Goal: Ask a question

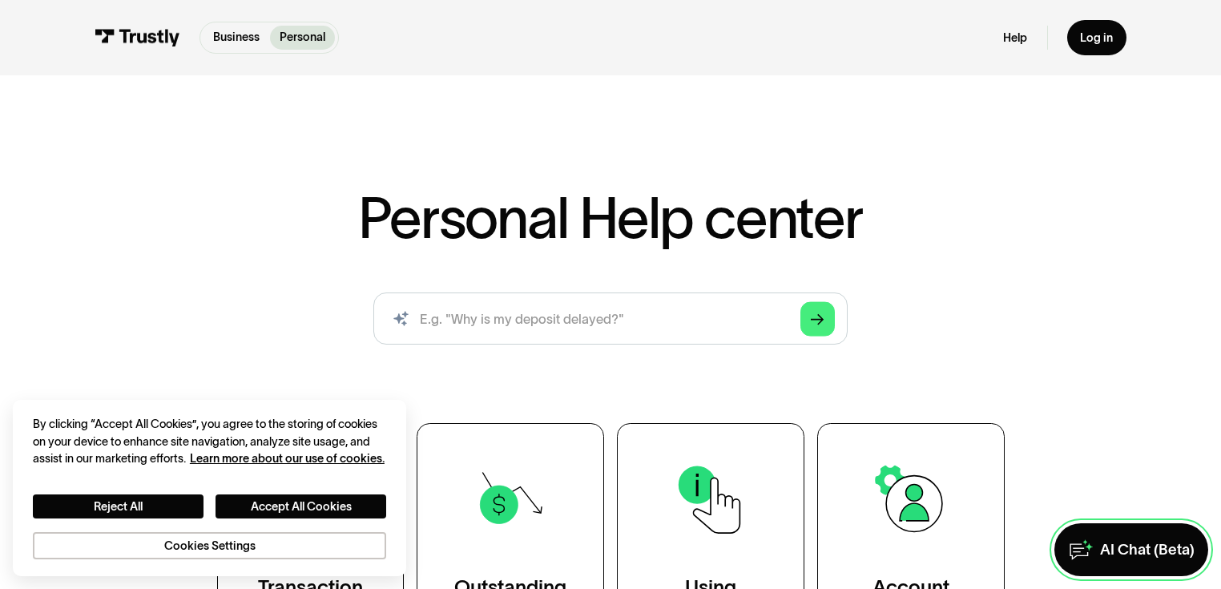
click at [1124, 544] on div "AI Chat (Beta)" at bounding box center [1147, 549] width 95 height 19
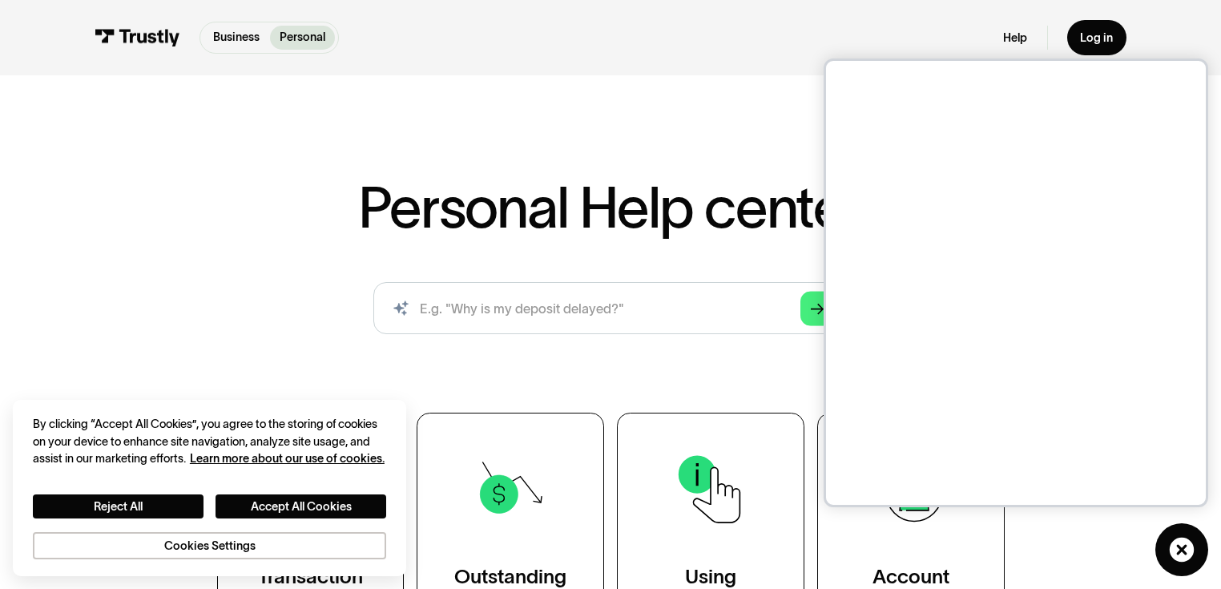
scroll to position [15, 0]
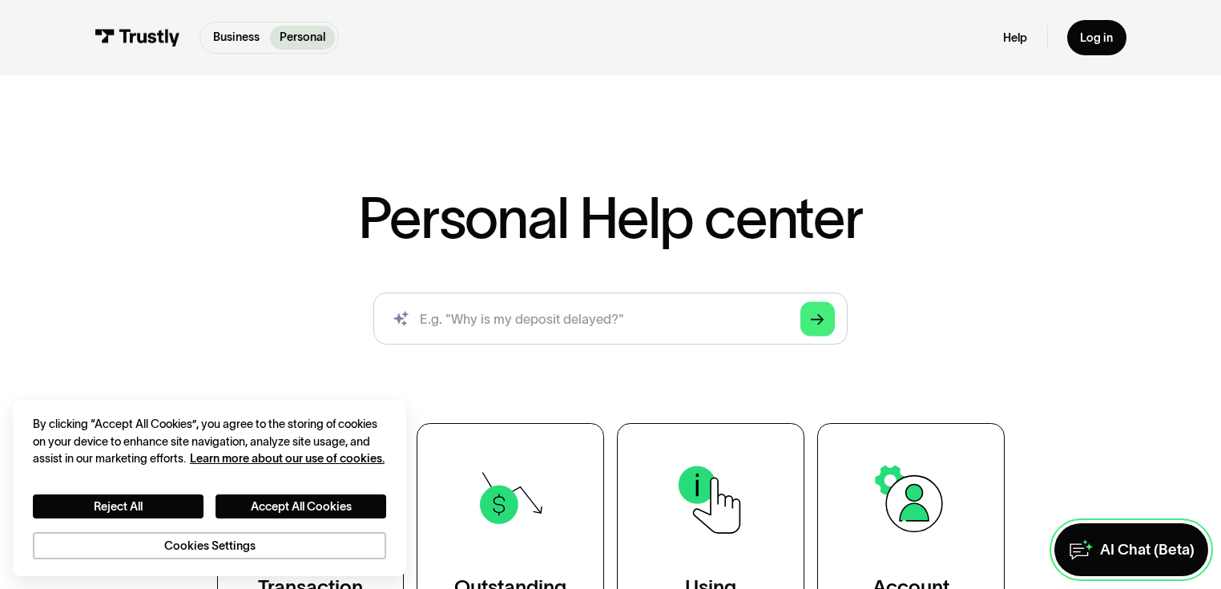
click at [1132, 542] on div "AI Chat (Beta)" at bounding box center [1147, 549] width 95 height 19
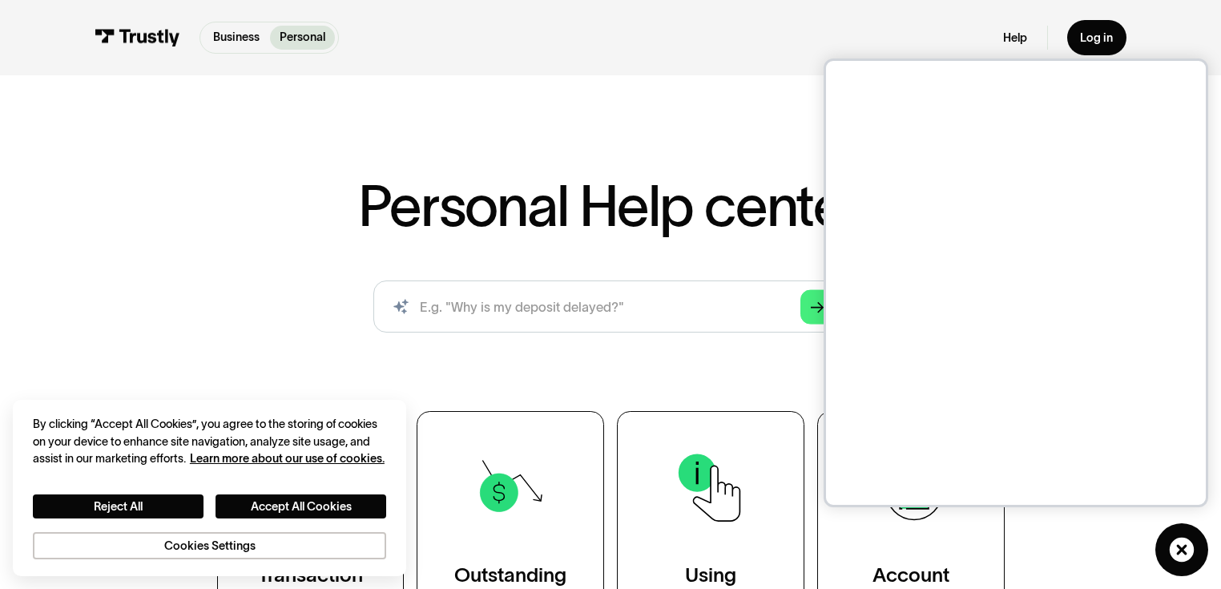
scroll to position [13, 0]
click at [1169, 549] on icon at bounding box center [1181, 549] width 25 height 25
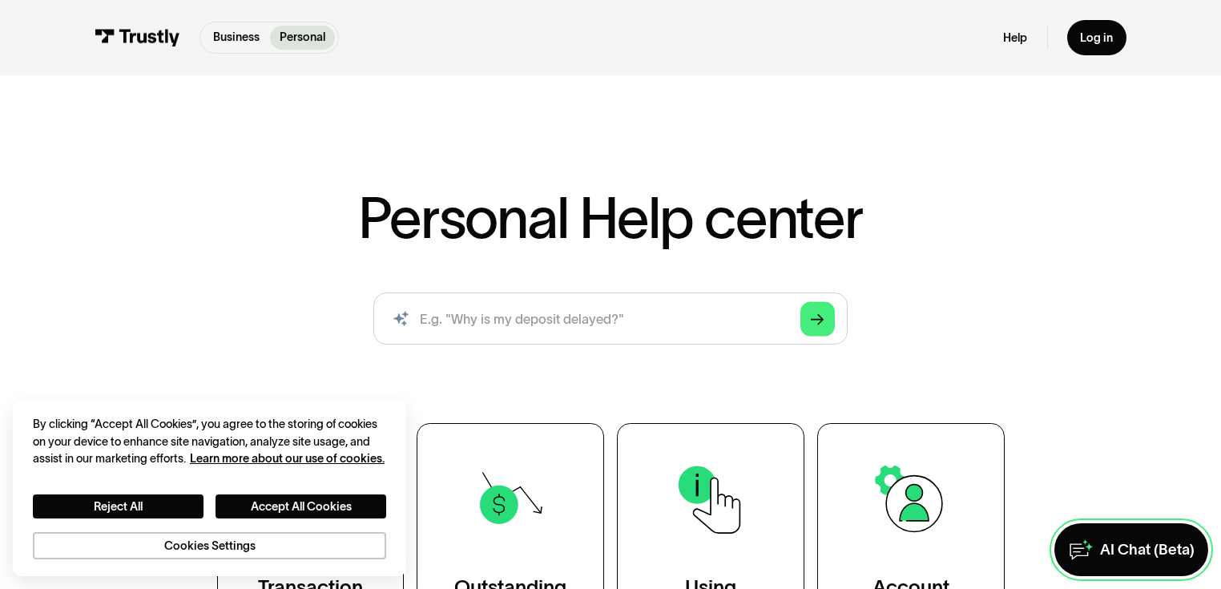
click at [1104, 527] on link "AI Chat (Beta)" at bounding box center [1132, 549] width 154 height 52
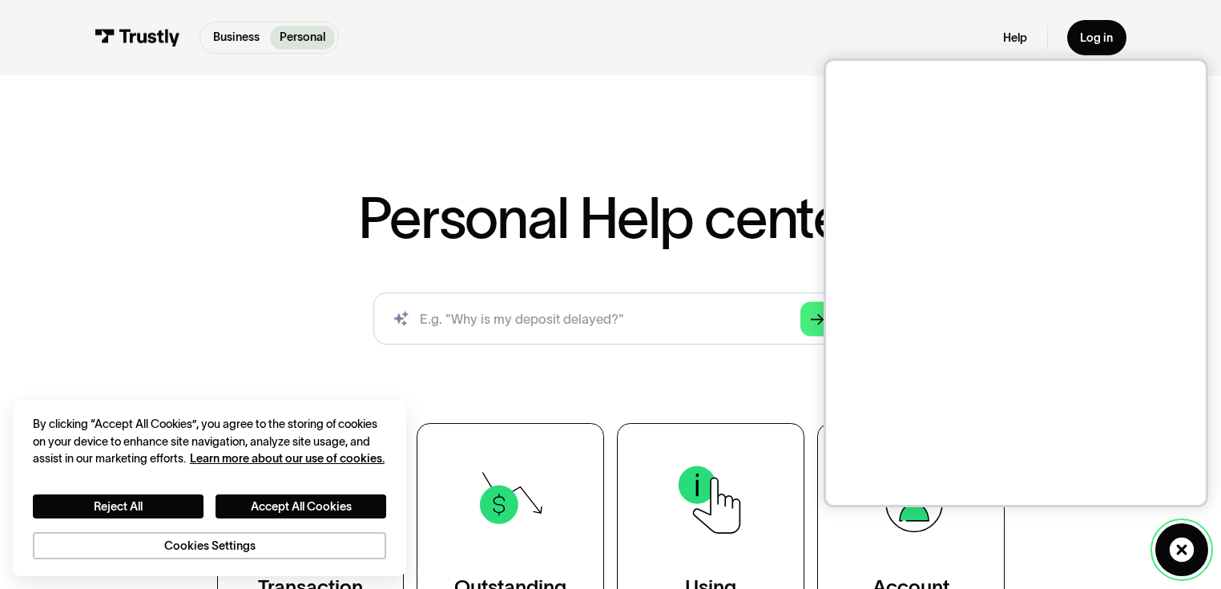
click at [1175, 523] on link "AI Chat (Beta)" at bounding box center [1182, 549] width 52 height 52
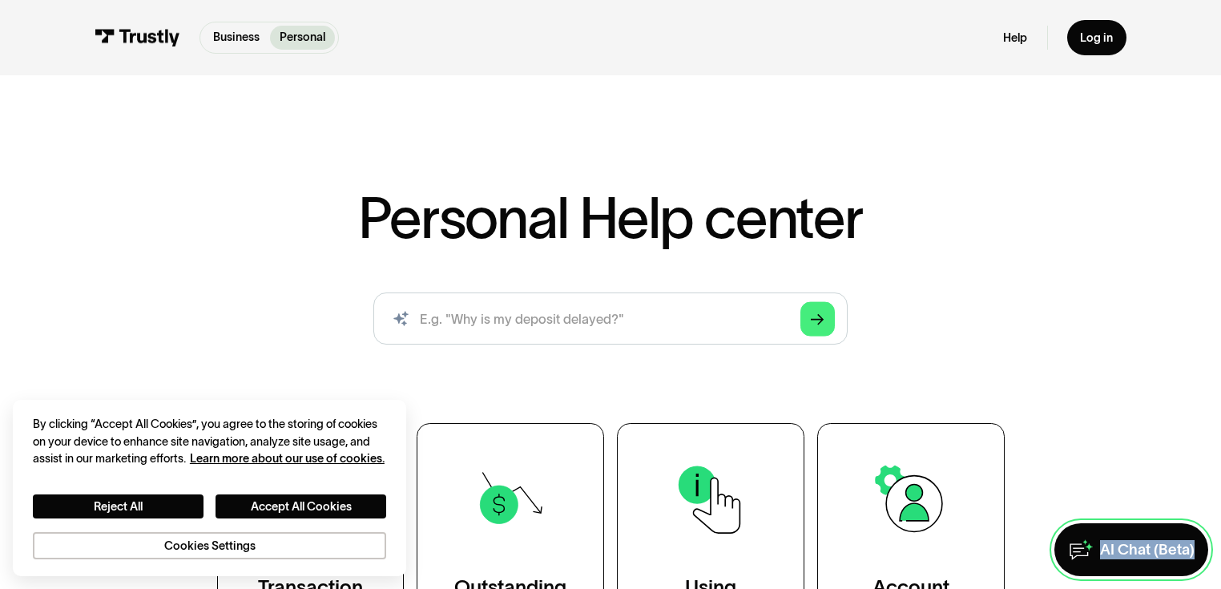
click at [1132, 549] on div "AI Chat (Beta)" at bounding box center [1147, 549] width 95 height 19
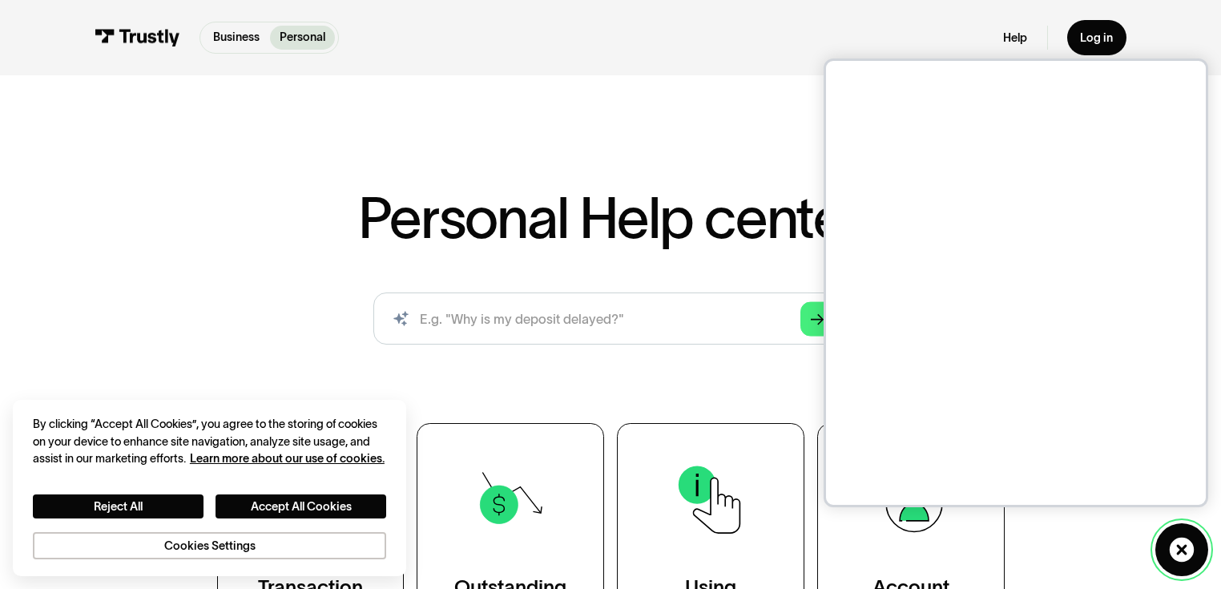
click at [1175, 554] on icon at bounding box center [1181, 549] width 25 height 25
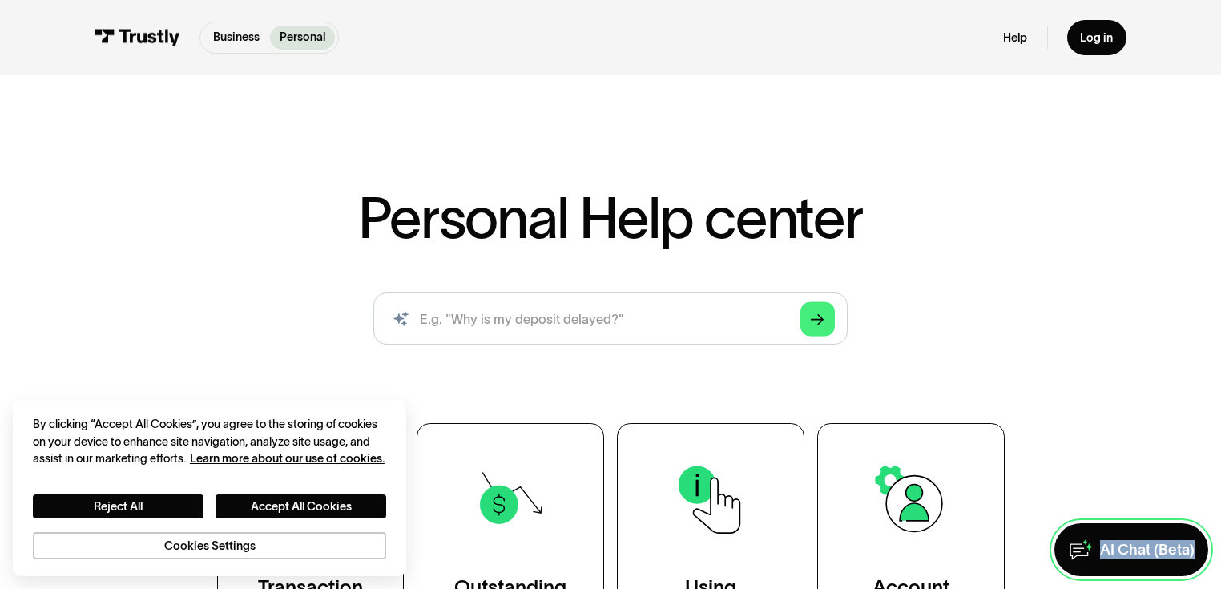
click at [1134, 541] on div "AI Chat (Beta)" at bounding box center [1147, 549] width 95 height 19
click at [1135, 554] on div "AI Chat (Beta)" at bounding box center [1147, 549] width 95 height 19
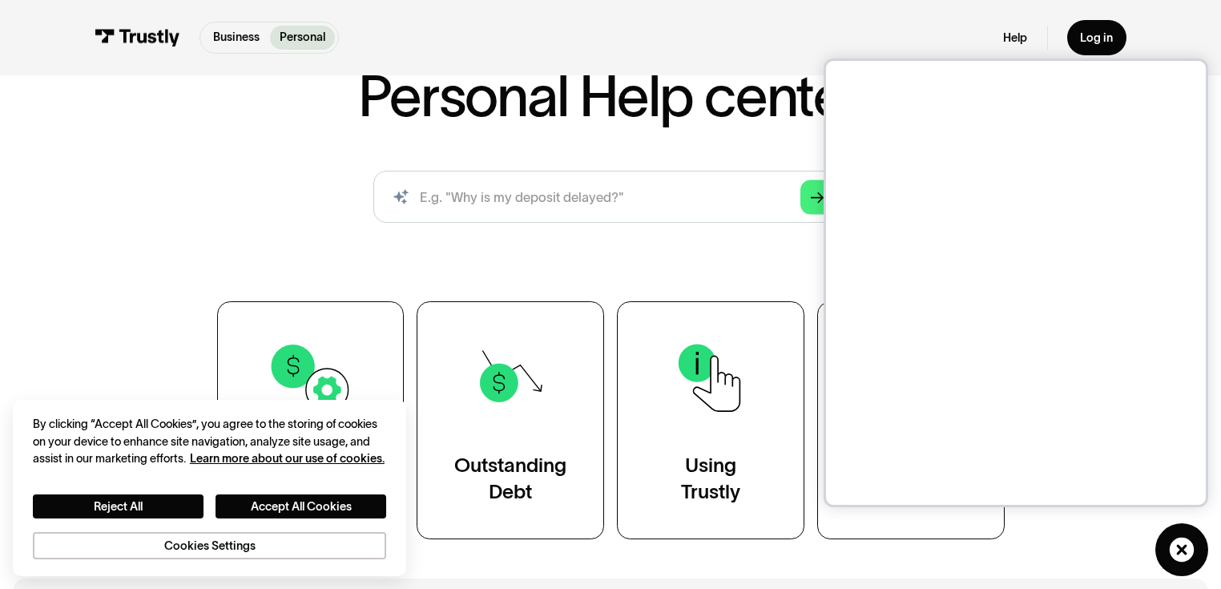
scroll to position [126, 0]
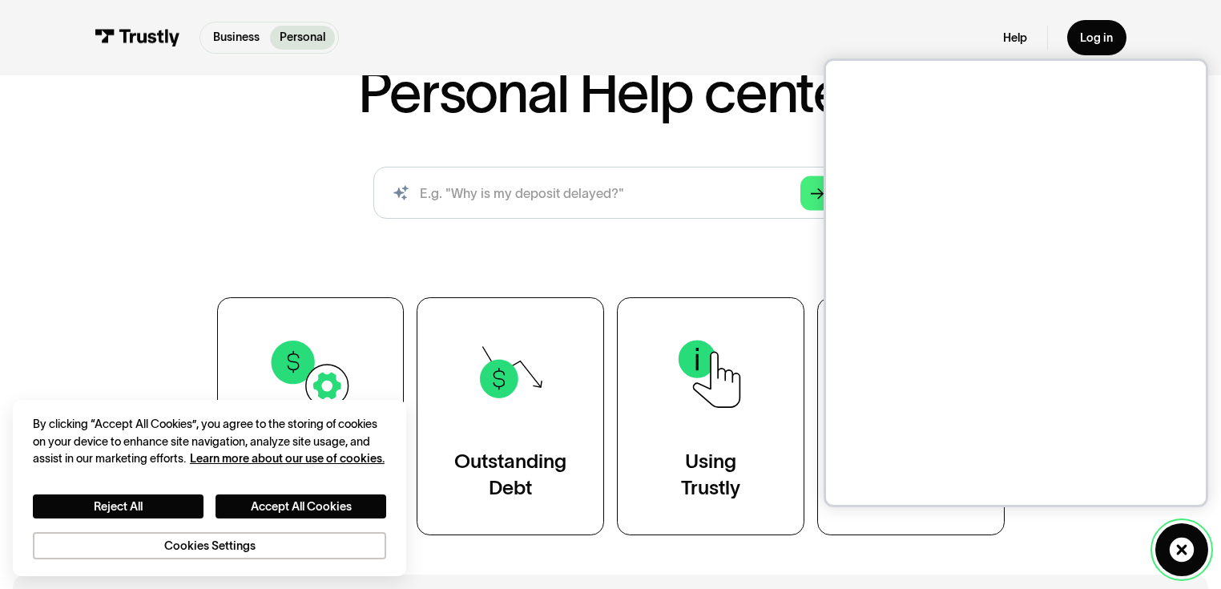
click at [1173, 543] on icon at bounding box center [1181, 549] width 25 height 25
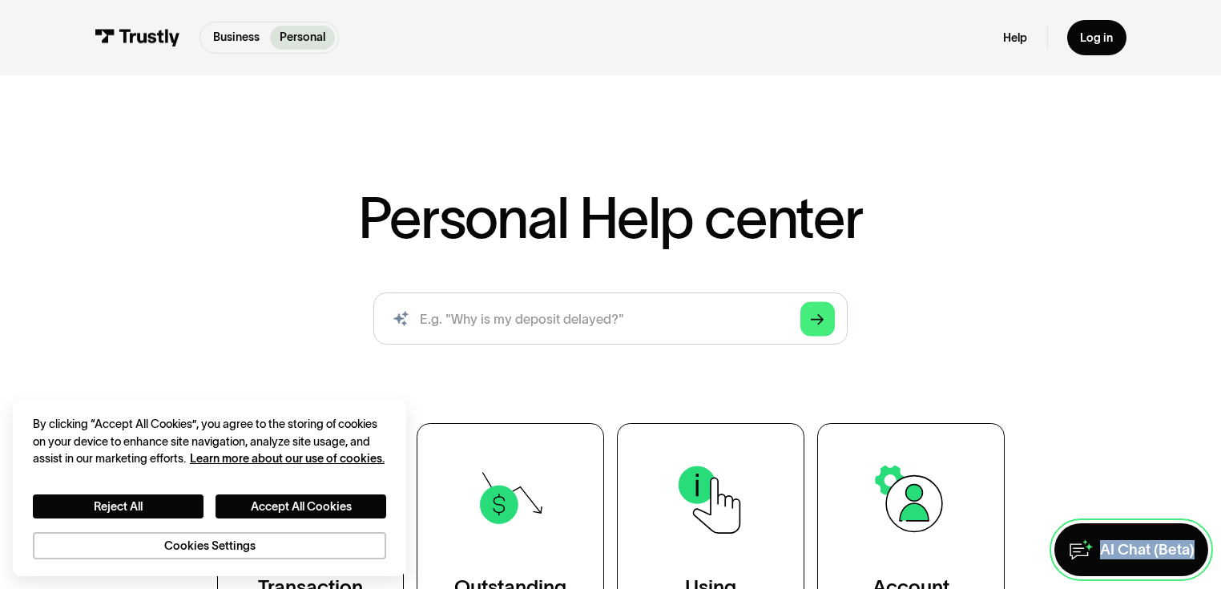
click at [1146, 540] on div "AI Chat (Beta)" at bounding box center [1147, 549] width 95 height 19
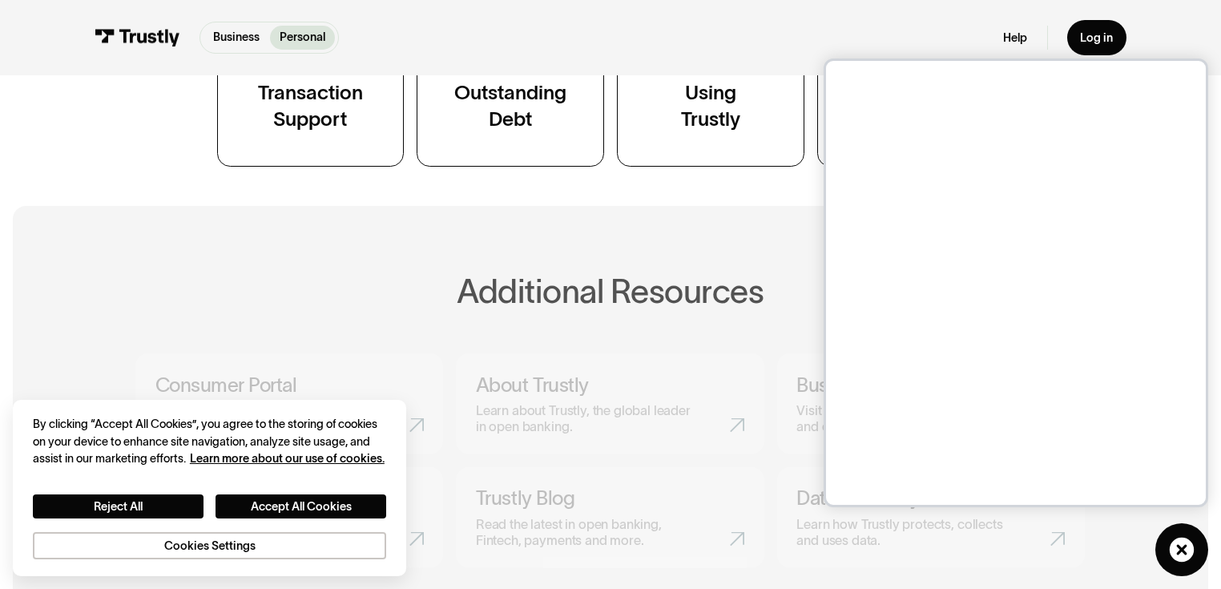
scroll to position [503, 0]
